Goal: Task Accomplishment & Management: Manage account settings

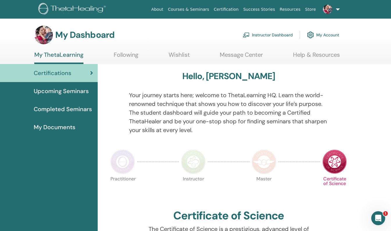
click at [315, 35] on link "My Account" at bounding box center [323, 35] width 32 height 13
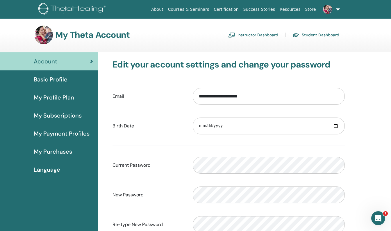
click at [256, 33] on link "Instructor Dashboard" at bounding box center [253, 34] width 50 height 9
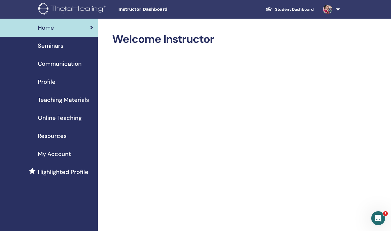
click at [47, 30] on span "Home" at bounding box center [46, 27] width 16 height 9
click at [73, 119] on span "Online Teaching" at bounding box center [60, 118] width 44 height 9
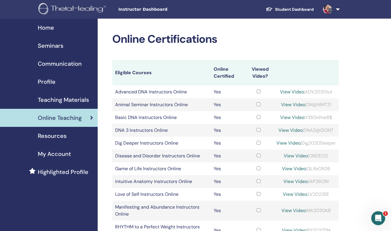
click at [61, 98] on span "Teaching Materials" at bounding box center [63, 99] width 51 height 9
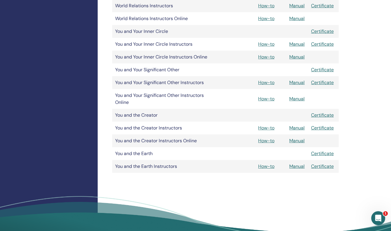
scroll to position [868, 0]
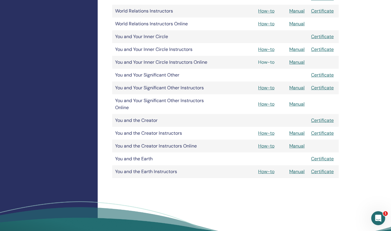
click at [266, 61] on link "How-to" at bounding box center [266, 62] width 16 height 6
click at [265, 104] on link "How-to" at bounding box center [266, 104] width 16 height 6
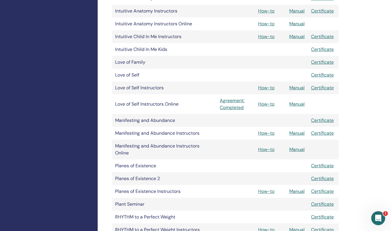
scroll to position [493, 0]
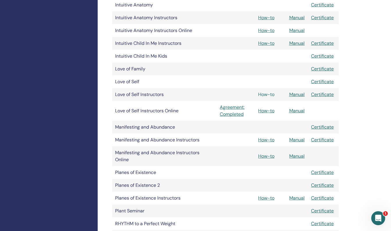
click at [262, 95] on link "How-to" at bounding box center [266, 94] width 16 height 6
click at [265, 109] on link "How-to" at bounding box center [266, 111] width 16 height 6
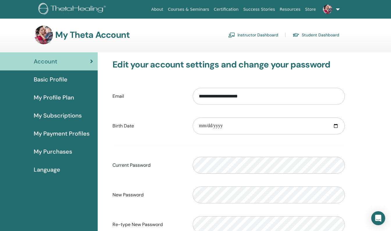
click at [46, 82] on span "Basic Profile" at bounding box center [51, 79] width 34 height 9
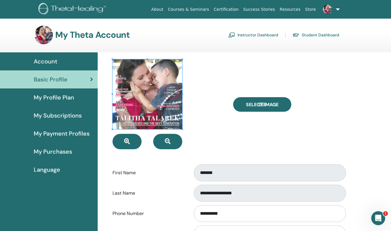
click at [67, 103] on link "My Profile Plan" at bounding box center [49, 97] width 98 height 18
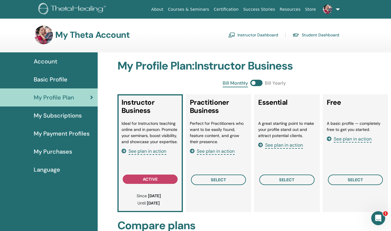
click at [46, 63] on span "Account" at bounding box center [46, 61] width 24 height 9
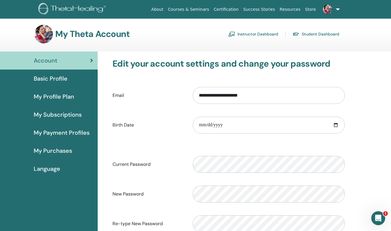
scroll to position [1, 0]
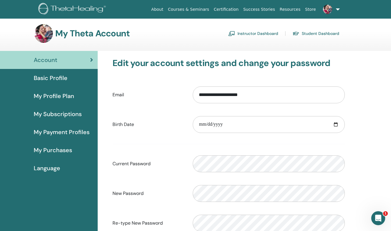
click at [265, 34] on link "Instructor Dashboard" at bounding box center [253, 33] width 50 height 9
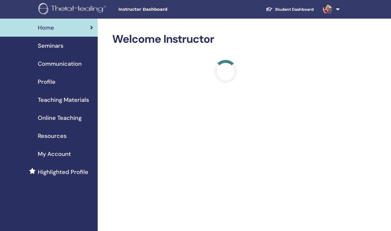
click at [52, 80] on span "Profile" at bounding box center [47, 81] width 18 height 9
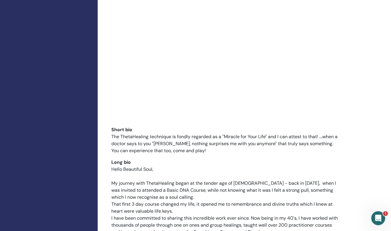
scroll to position [692, 0]
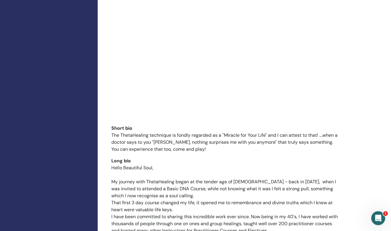
click at [324, 132] on p "The ThetaHealing technique is fondly regarded as a "Miracle for Your Life" and …" at bounding box center [225, 142] width 228 height 21
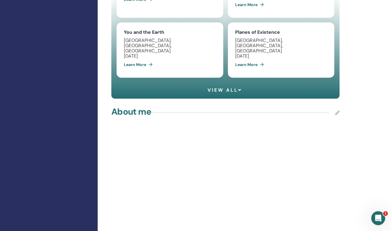
scroll to position [540, 0]
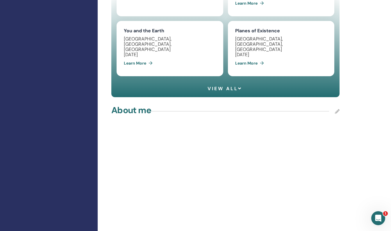
click at [336, 109] on icon at bounding box center [337, 111] width 5 height 5
click at [311, 104] on div "About me Save Cancel" at bounding box center [225, 111] width 228 height 15
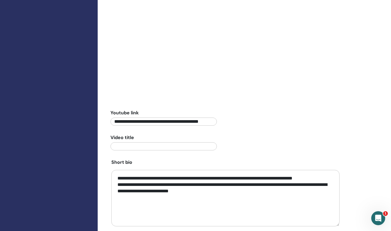
scroll to position [702, 0]
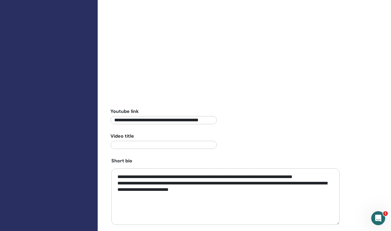
drag, startPoint x: 181, startPoint y: 141, endPoint x: 114, endPoint y: 128, distance: 69.1
click at [114, 169] on textarea "**********" at bounding box center [225, 197] width 228 height 56
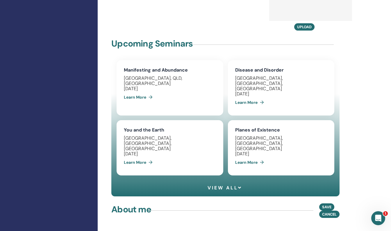
scroll to position [446, 0]
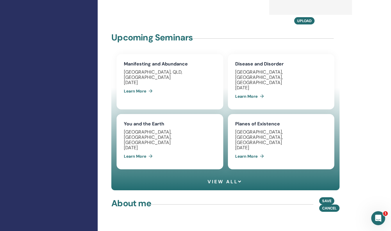
type textarea "**********"
click at [326, 198] on span "Save" at bounding box center [326, 200] width 9 height 5
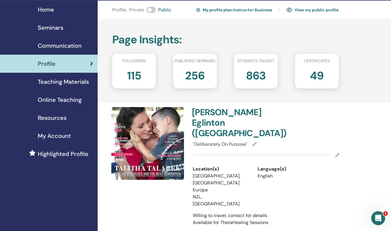
scroll to position [22, 0]
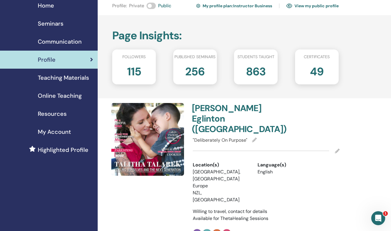
click at [254, 138] on icon at bounding box center [254, 140] width 5 height 5
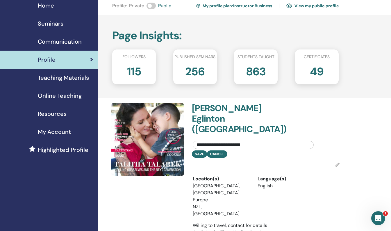
drag, startPoint x: 254, startPoint y: 133, endPoint x: 192, endPoint y: 133, distance: 62.3
click at [192, 137] on div "**********" at bounding box center [254, 144] width 130 height 14
type input "**********"
click at [192, 137] on div "**********" at bounding box center [254, 144] width 130 height 14
drag, startPoint x: 233, startPoint y: 135, endPoint x: 190, endPoint y: 134, distance: 42.8
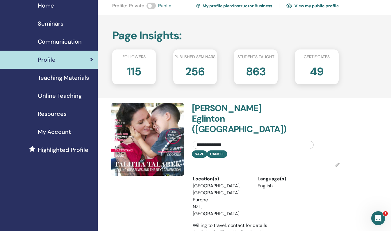
click at [190, 137] on div "**********" at bounding box center [254, 144] width 130 height 14
click at [197, 150] on button "Save" at bounding box center [199, 153] width 15 height 7
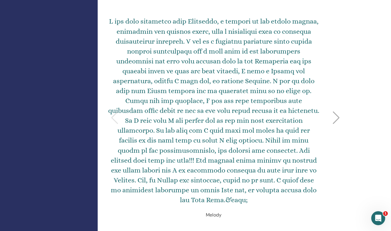
scroll to position [0, 0]
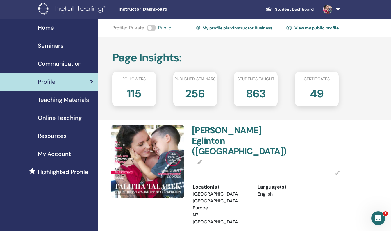
click at [52, 28] on span "Home" at bounding box center [46, 27] width 16 height 9
